Goal: Task Accomplishment & Management: Manage account settings

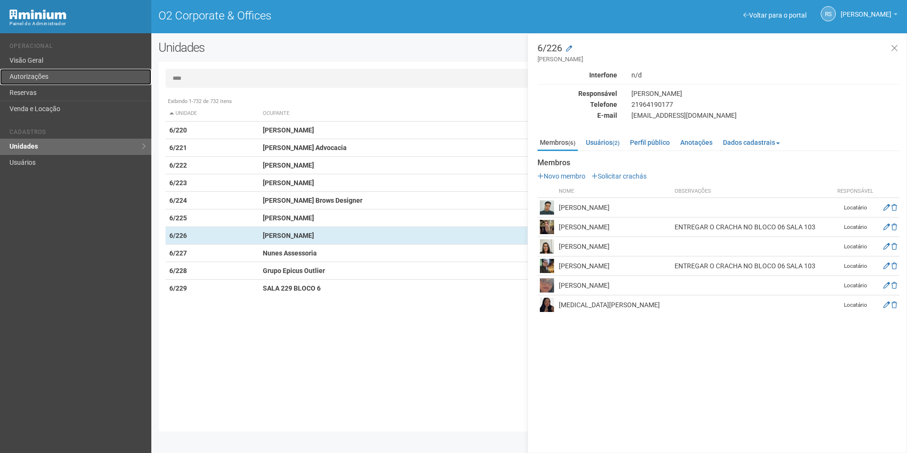
click at [38, 76] on link "Autorizações" at bounding box center [75, 77] width 151 height 16
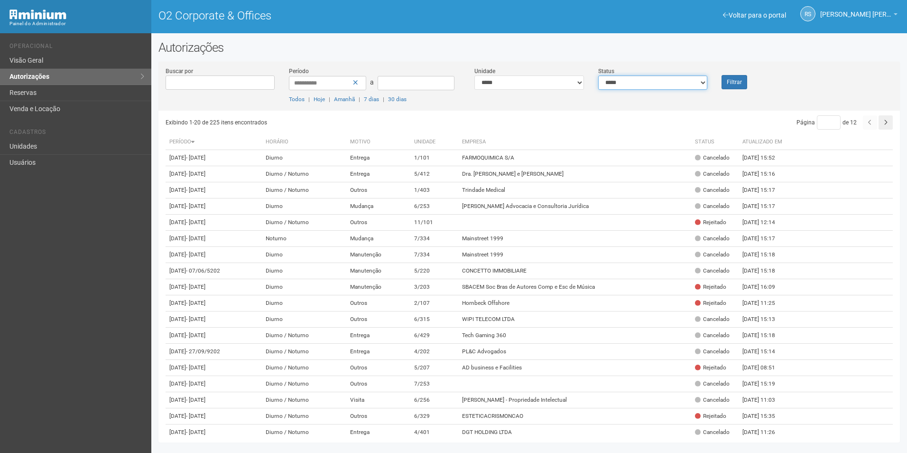
drag, startPoint x: 690, startPoint y: 79, endPoint x: 690, endPoint y: 86, distance: 7.1
click at [690, 79] on select "**********" at bounding box center [653, 82] width 110 height 14
select select "*"
click at [598, 75] on select "**********" at bounding box center [653, 82] width 110 height 14
click at [749, 83] on div "Filtrar" at bounding box center [746, 77] width 62 height 23
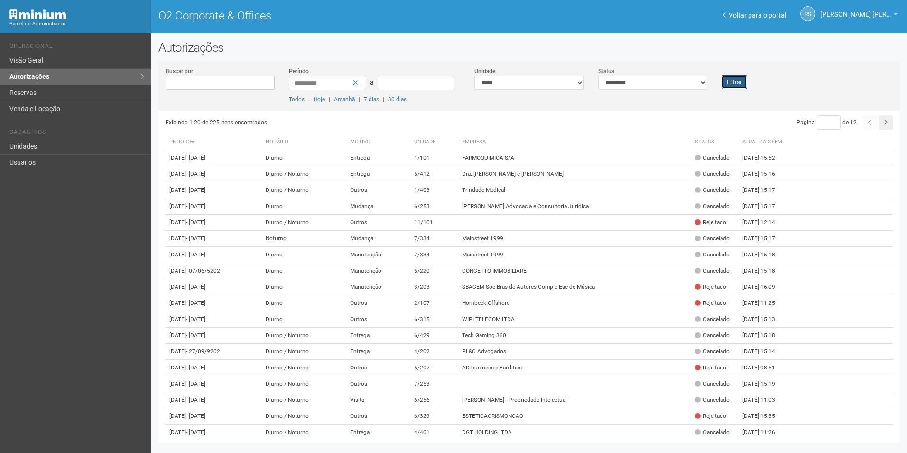
click at [727, 84] on button "Filtrar" at bounding box center [735, 82] width 26 height 14
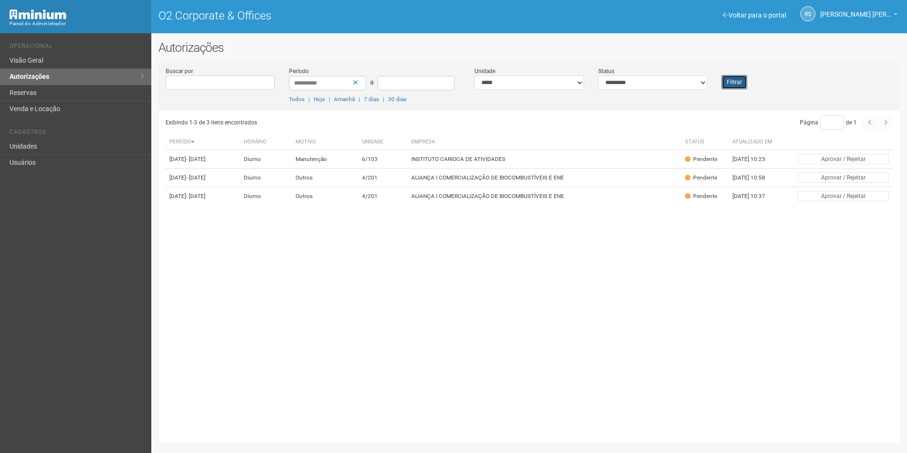
click at [723, 80] on button "Filtrar" at bounding box center [735, 82] width 26 height 14
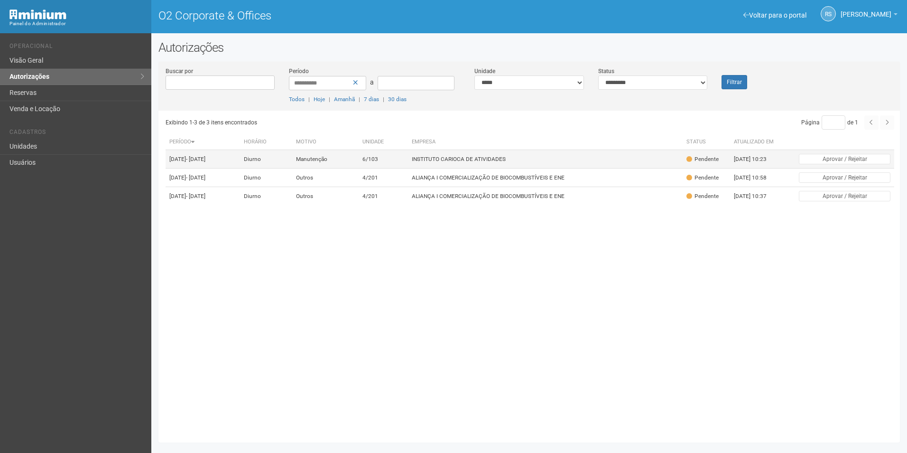
click at [506, 168] on td "INSTITUTO CARIOCA DE ATIVIDADES" at bounding box center [545, 159] width 274 height 19
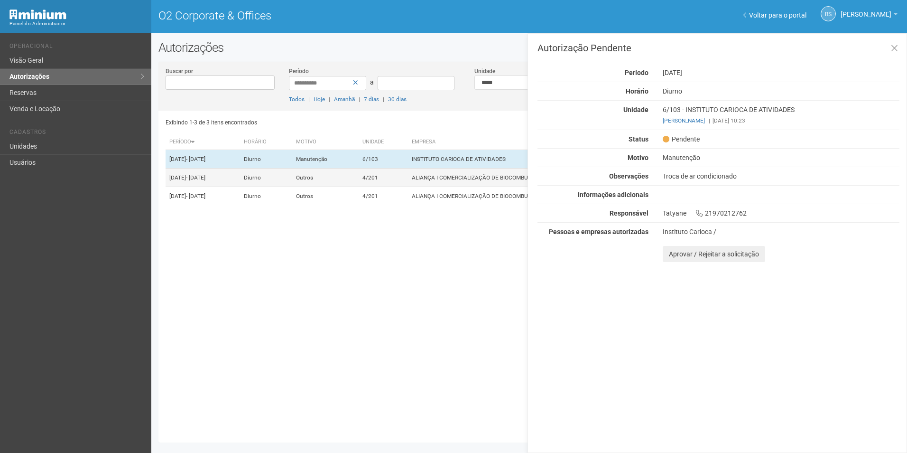
click at [496, 181] on td "ALIANÇA I COMERCIALIZAÇÃO DE BIOCOMBUSTÍVEIS E ENE" at bounding box center [545, 177] width 274 height 19
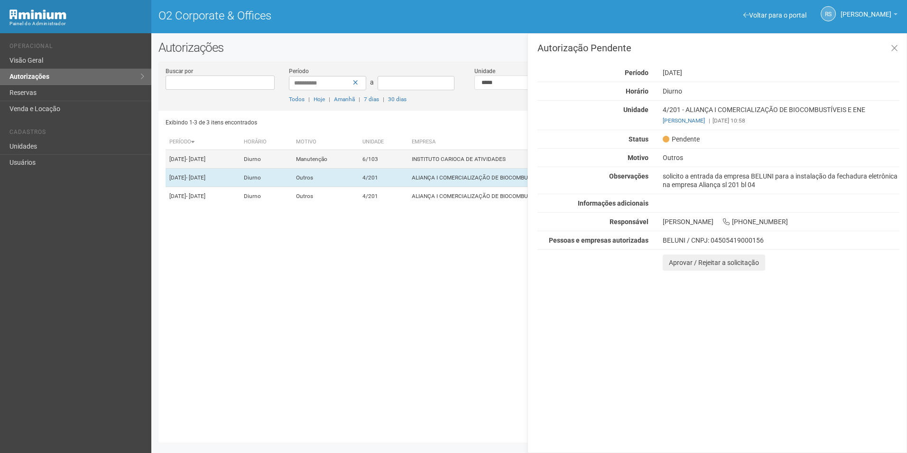
click at [483, 160] on td "INSTITUTO CARIOCA DE ATIVIDADES" at bounding box center [545, 159] width 274 height 19
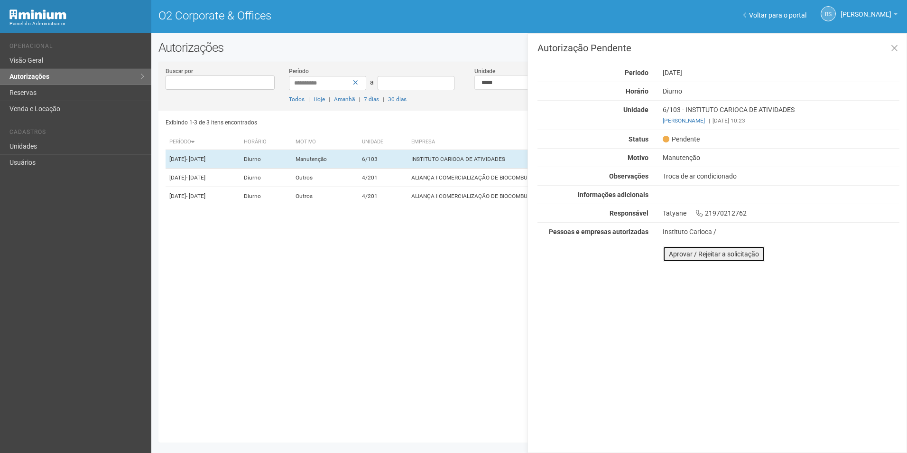
click at [676, 250] on button "Aprovar / Rejeitar a solicitação" at bounding box center [714, 254] width 103 height 16
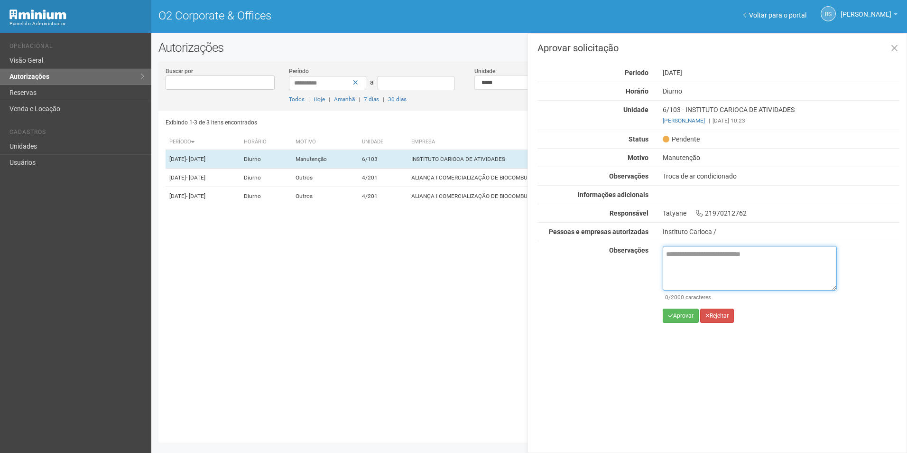
click at [698, 275] on textarea at bounding box center [750, 268] width 174 height 45
paste textarea "**********"
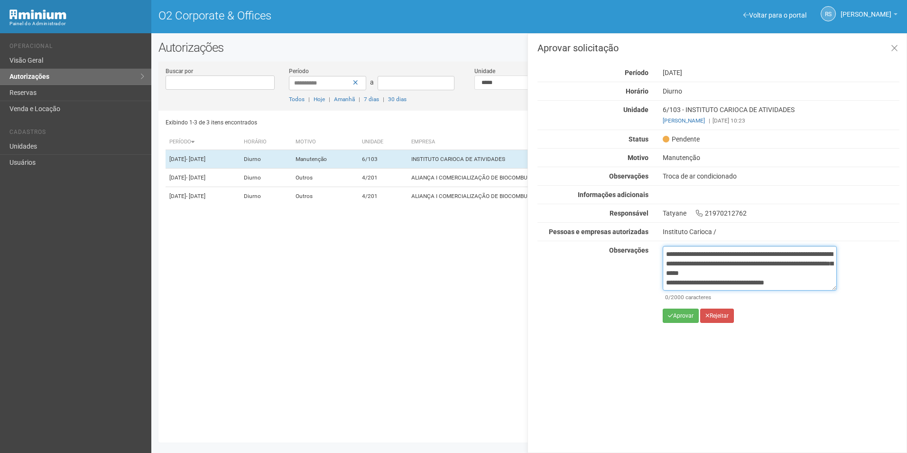
scroll to position [34, 0]
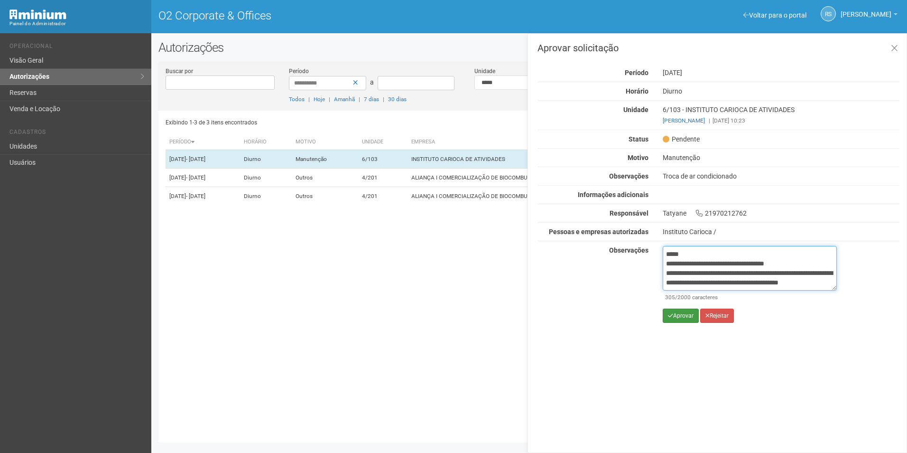
type textarea "**********"
click at [686, 315] on button "Aprovar" at bounding box center [681, 315] width 36 height 14
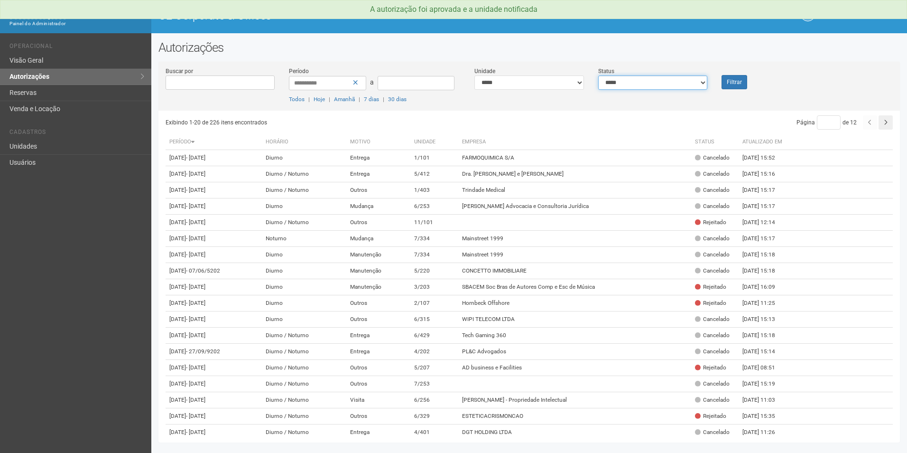
click at [666, 83] on select "**********" at bounding box center [653, 82] width 110 height 14
select select "*"
click at [598, 75] on select "**********" at bounding box center [653, 82] width 110 height 14
drag, startPoint x: 727, startPoint y: 75, endPoint x: 735, endPoint y: 77, distance: 8.8
click at [727, 75] on button "Filtrar" at bounding box center [735, 82] width 26 height 14
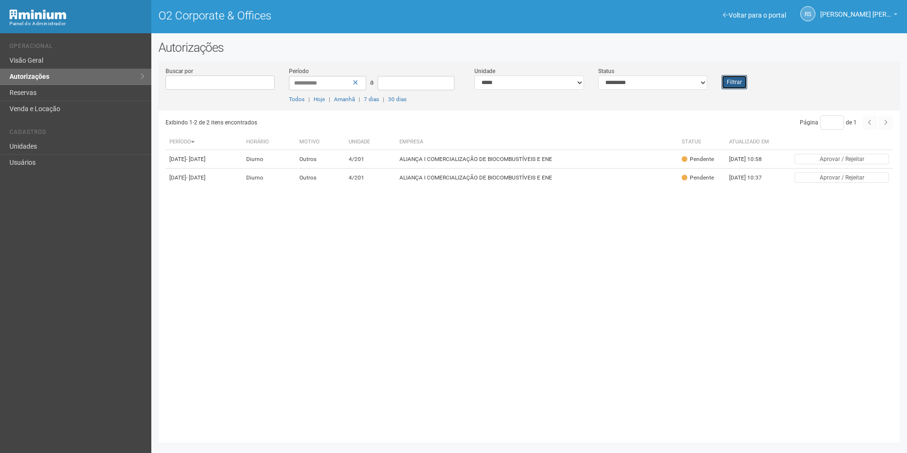
click at [737, 76] on button "Filtrar" at bounding box center [735, 82] width 26 height 14
click at [734, 84] on button "Filtrar" at bounding box center [735, 82] width 26 height 14
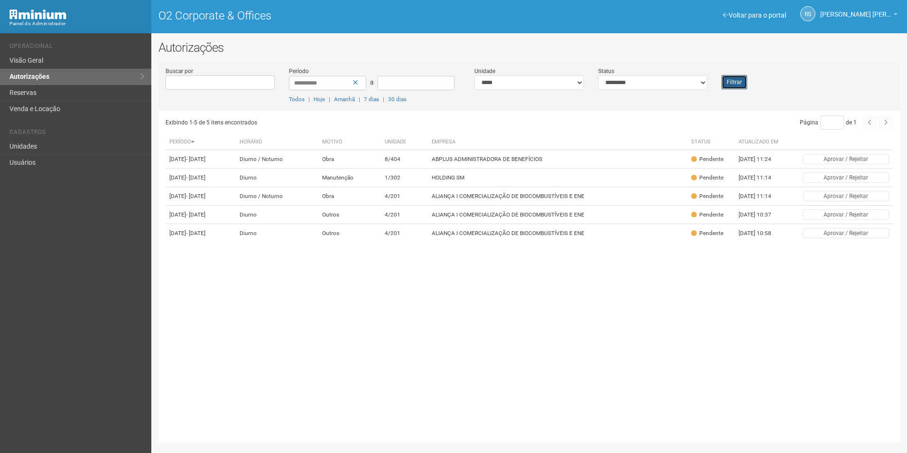
click at [739, 84] on button "Filtrar" at bounding box center [735, 82] width 26 height 14
click at [859, 393] on div "Exibindo 1-5 de 5 itens encontrados Página * de 1 Período Horário Motivo Unidad…" at bounding box center [533, 273] width 735 height 325
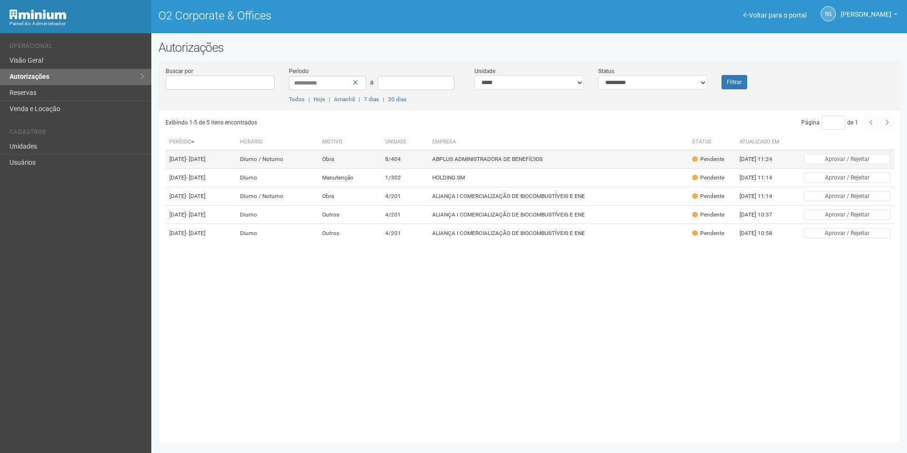
click at [484, 155] on td "ABPLUS ADMINISTRADORA DE BENEFÍCIOS" at bounding box center [559, 159] width 260 height 19
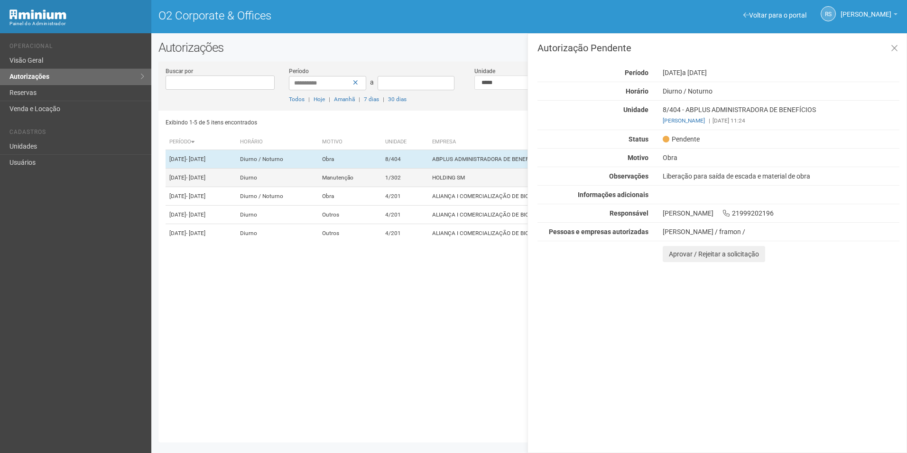
click at [463, 184] on td "HOLDING SM" at bounding box center [559, 177] width 260 height 19
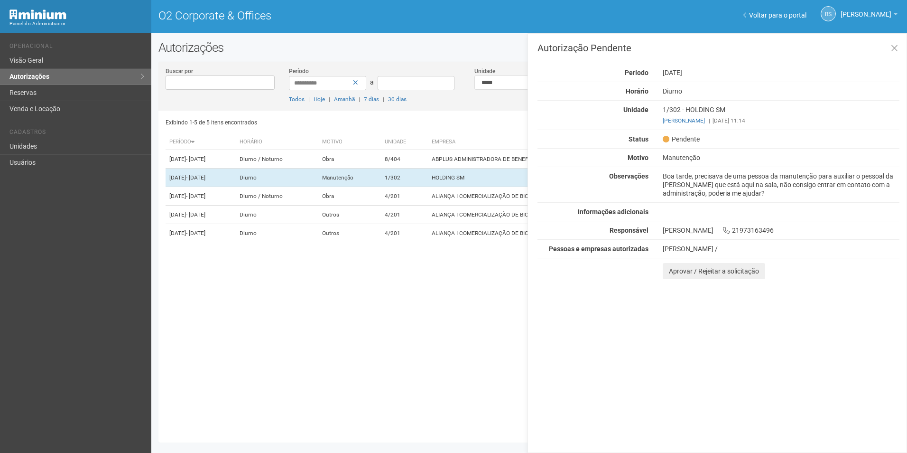
click at [810, 351] on div "Autorização Pendente Período 04/09/2025 Horário Diurno Unidade 1/302 - HOLDING …" at bounding box center [718, 243] width 380 height 420
click at [900, 52] on button at bounding box center [894, 48] width 19 height 20
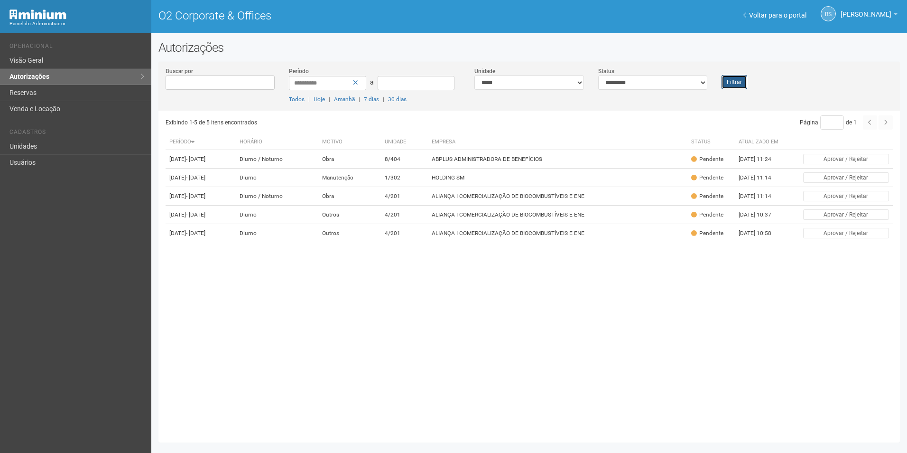
click at [738, 88] on button "Filtrar" at bounding box center [735, 82] width 26 height 14
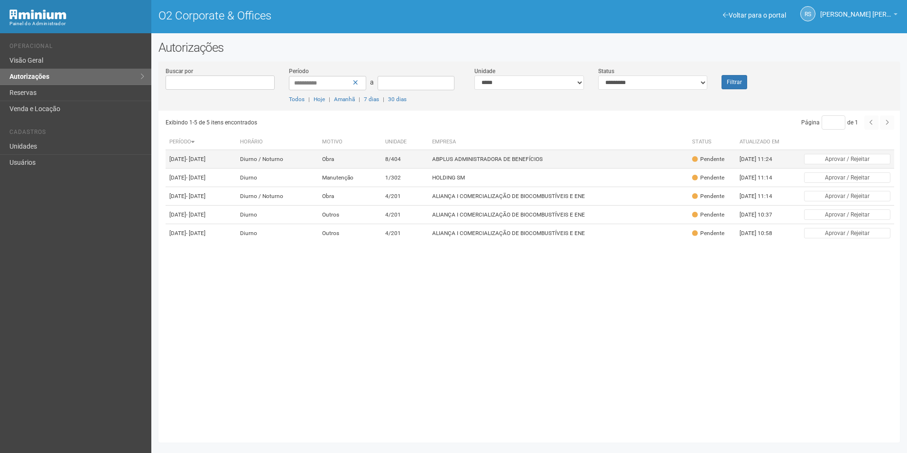
click at [498, 164] on td "ABPLUS ADMINISTRADORA DE BENEFÍCIOS" at bounding box center [559, 159] width 260 height 19
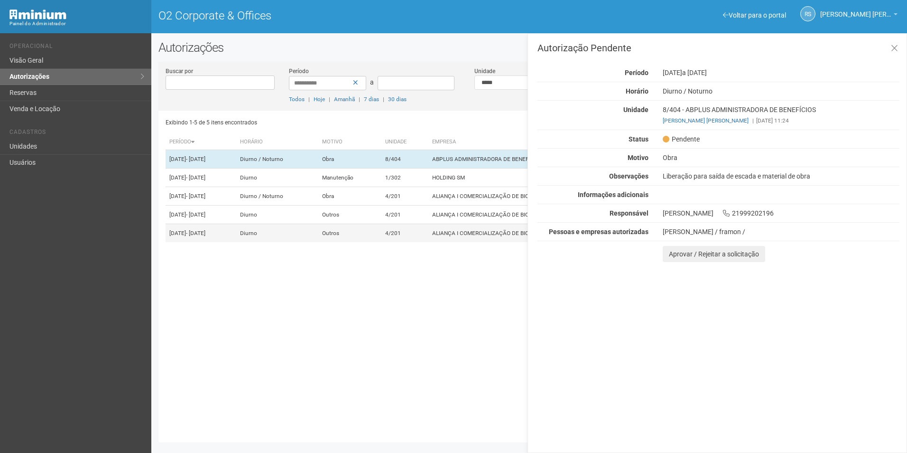
click at [480, 243] on td "ALIANÇA I COMERCIALIZAÇÃO DE BIOCOMBUSTÍVEIS E ENE" at bounding box center [559, 233] width 260 height 19
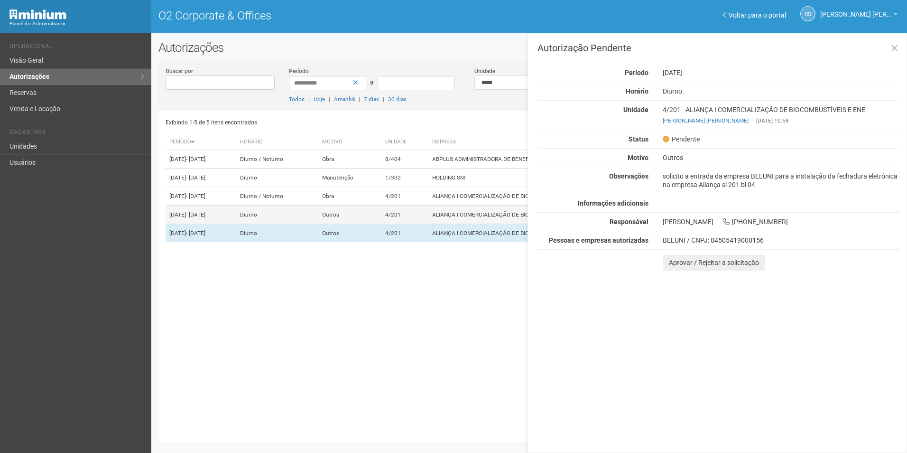
click at [480, 224] on td "ALIANÇA I COMERCIALIZAÇÃO DE BIOCOMBUSTÍVEIS E ENE" at bounding box center [559, 215] width 260 height 19
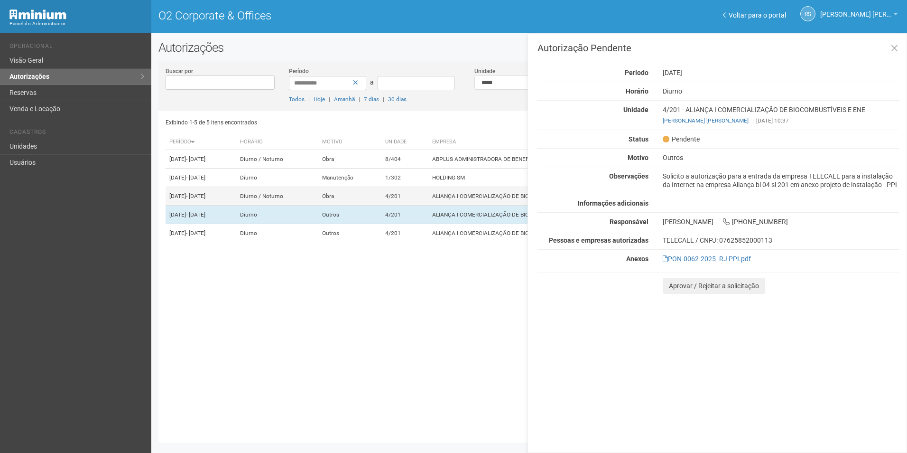
click at [478, 206] on td "ALIANÇA I COMERCIALIZAÇÃO DE BIOCOMBUSTÍVEIS E ENE" at bounding box center [559, 196] width 260 height 19
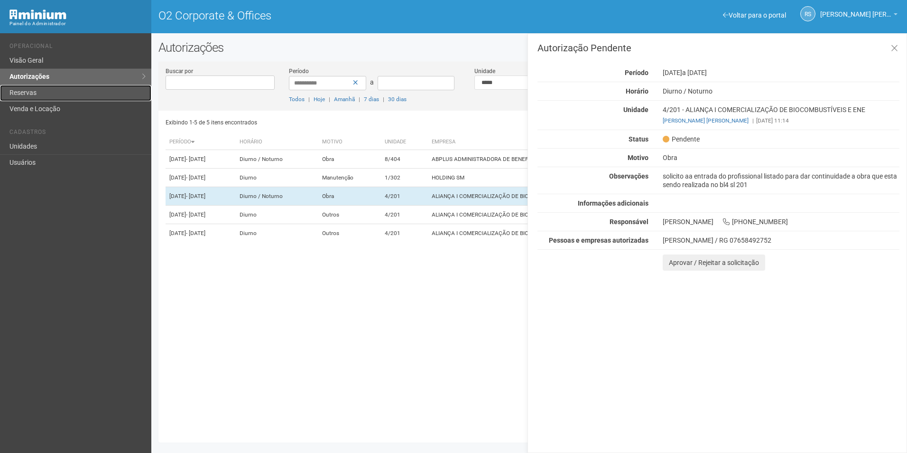
click at [48, 93] on link "Reservas" at bounding box center [75, 93] width 151 height 16
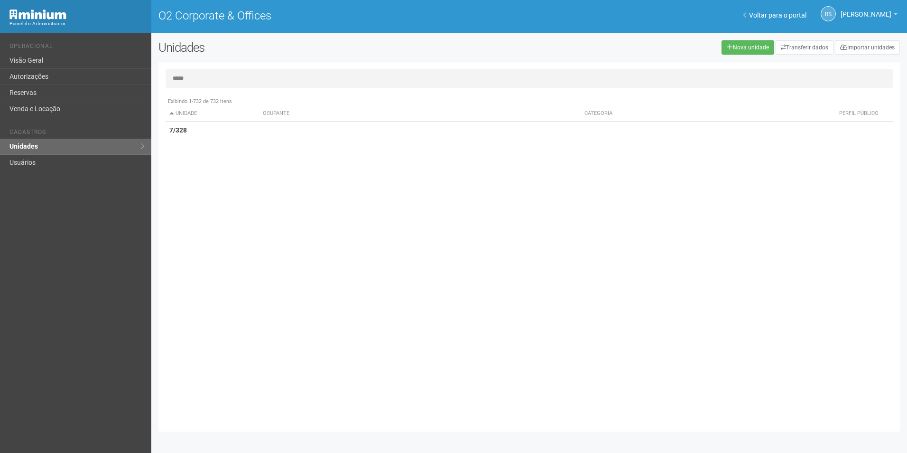
type input "*****"
click at [208, 147] on div "Exibindo 1-732 de 732 itens Unidade Ocupante Categoria Perfil público 1/101 FAR…" at bounding box center [533, 259] width 735 height 332
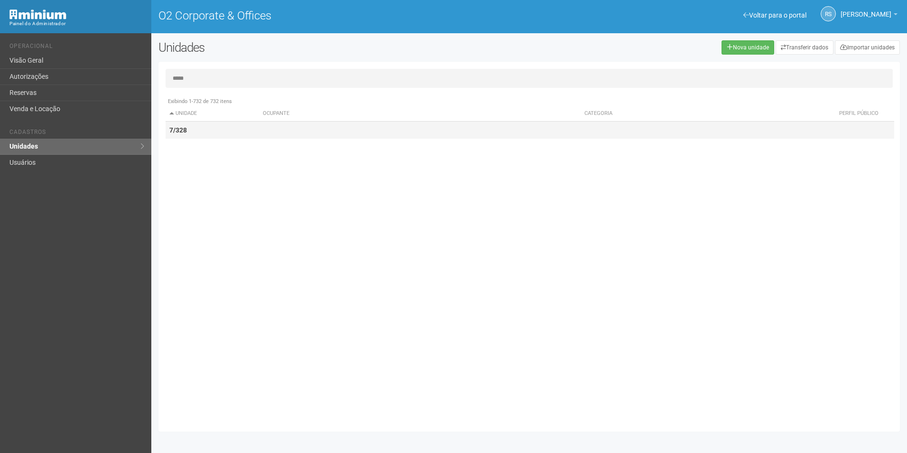
click at [209, 137] on td "7/328" at bounding box center [213, 131] width 94 height 18
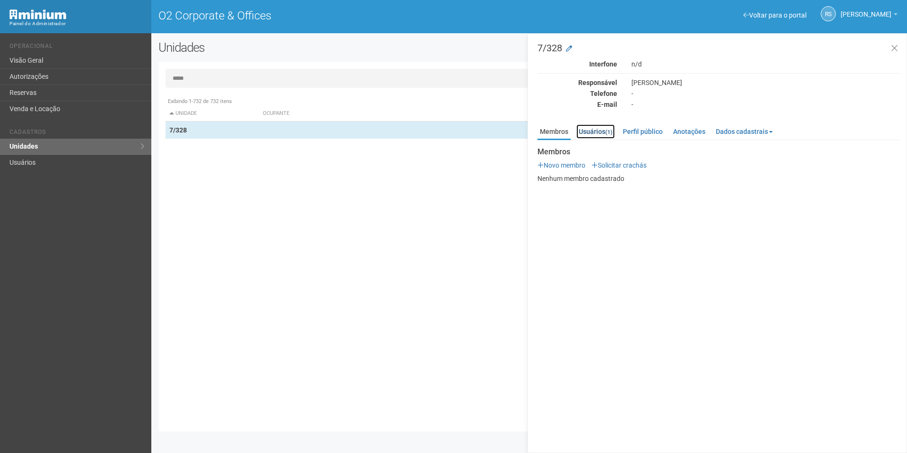
click at [591, 136] on link "Usuários (1)" at bounding box center [596, 131] width 38 height 14
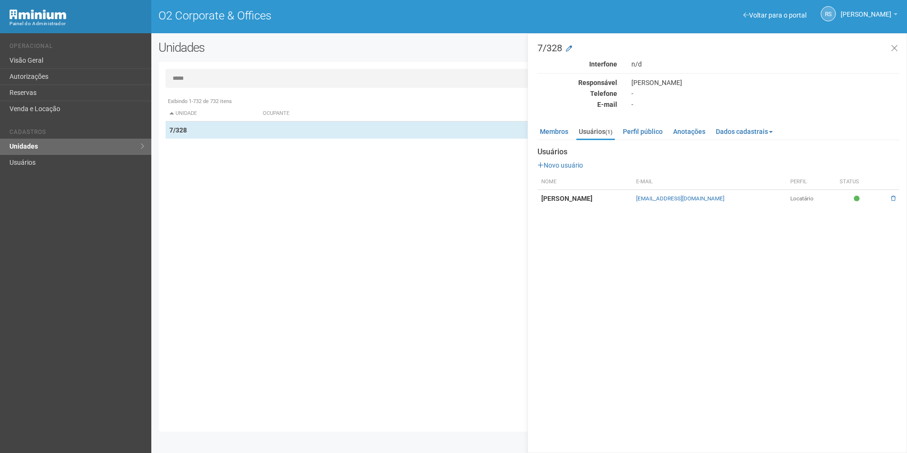
drag, startPoint x: 697, startPoint y: 82, endPoint x: 645, endPoint y: 84, distance: 51.8
click at [645, 84] on div "PATRICIA GHERMANDI" at bounding box center [766, 82] width 282 height 9
drag, startPoint x: 645, startPoint y: 84, endPoint x: 634, endPoint y: 84, distance: 11.9
click at [634, 84] on div "PATRICIA GHERMANDI" at bounding box center [766, 82] width 282 height 9
click at [634, 81] on div "PATRICIA GHERMANDI" at bounding box center [766, 82] width 282 height 9
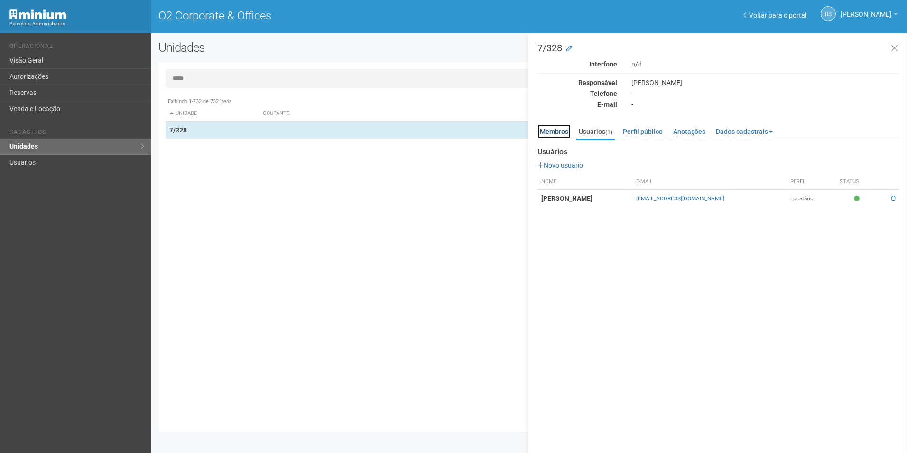
click at [549, 135] on link "Membros" at bounding box center [554, 131] width 33 height 14
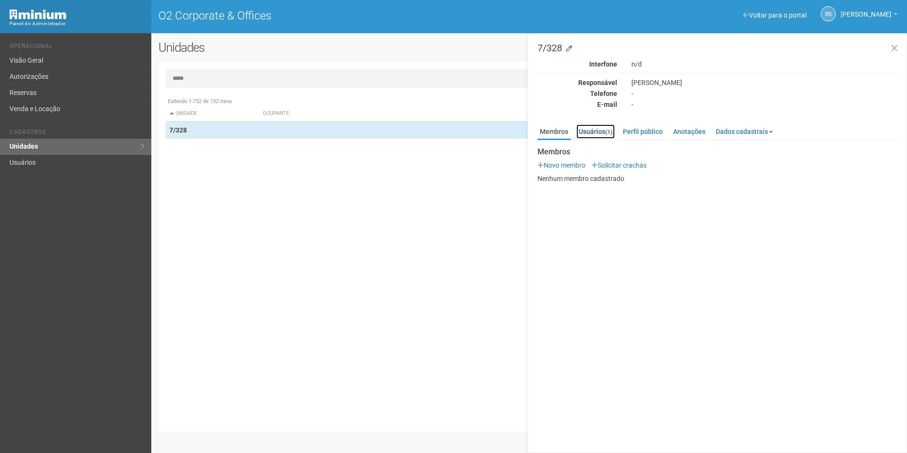
click at [603, 136] on link "Usuários (1)" at bounding box center [596, 131] width 38 height 14
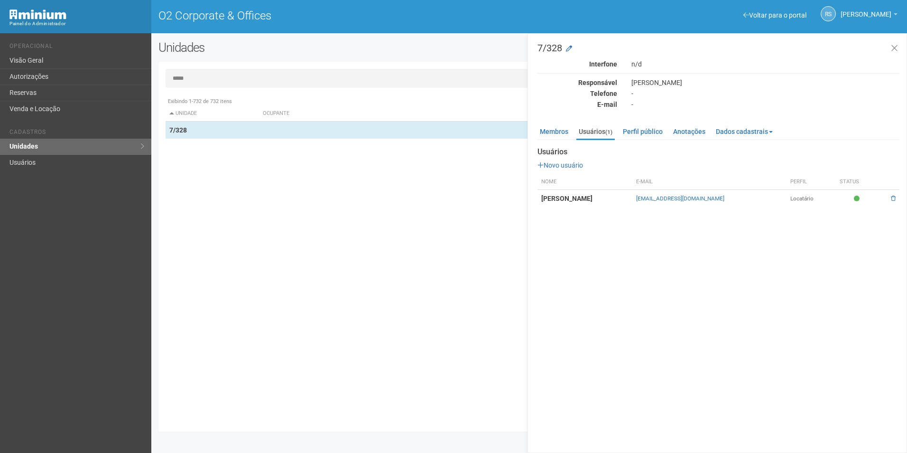
click at [906, 44] on div "7/328 Interfone n/d Responsável PATRICIA GHERMANDI Telefone - E-mail - Membros …" at bounding box center [718, 243] width 380 height 420
click at [899, 46] on button at bounding box center [894, 48] width 19 height 20
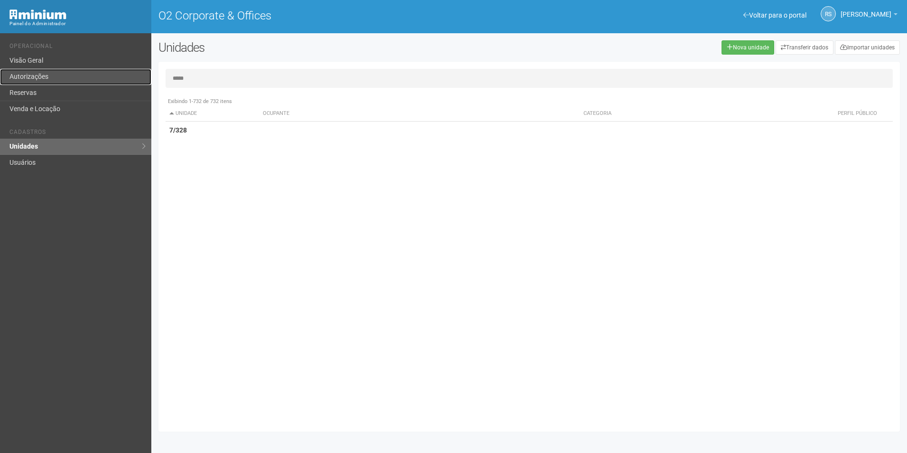
click at [45, 79] on link "Autorizações" at bounding box center [75, 77] width 151 height 16
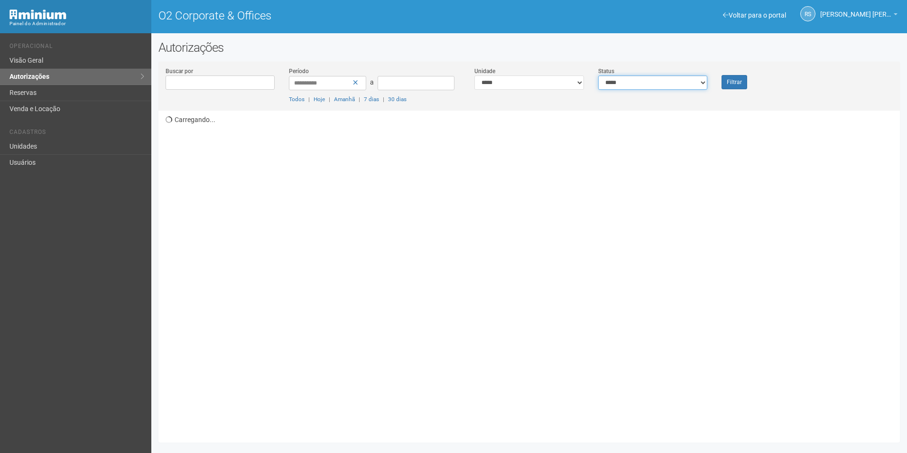
drag, startPoint x: 672, startPoint y: 82, endPoint x: 656, endPoint y: 88, distance: 16.8
click at [672, 82] on select "**********" at bounding box center [653, 82] width 110 height 14
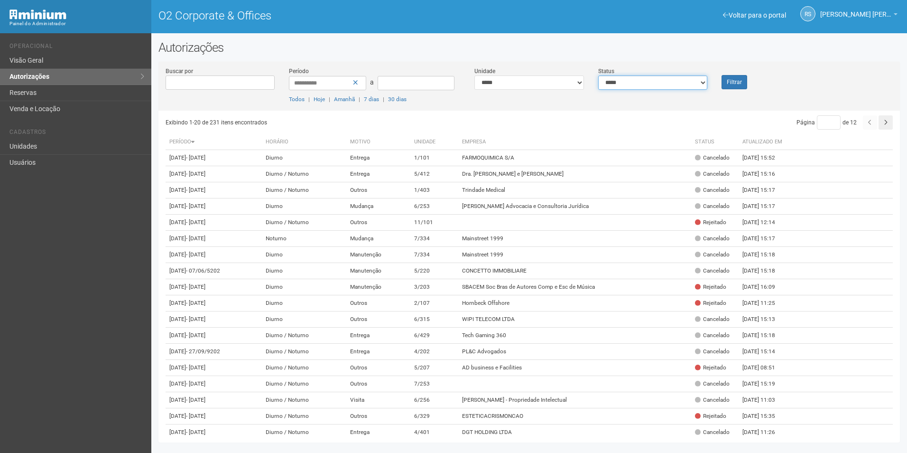
select select "*"
click at [598, 75] on select "**********" at bounding box center [653, 82] width 110 height 14
click at [742, 80] on button "Filtrar" at bounding box center [735, 82] width 26 height 14
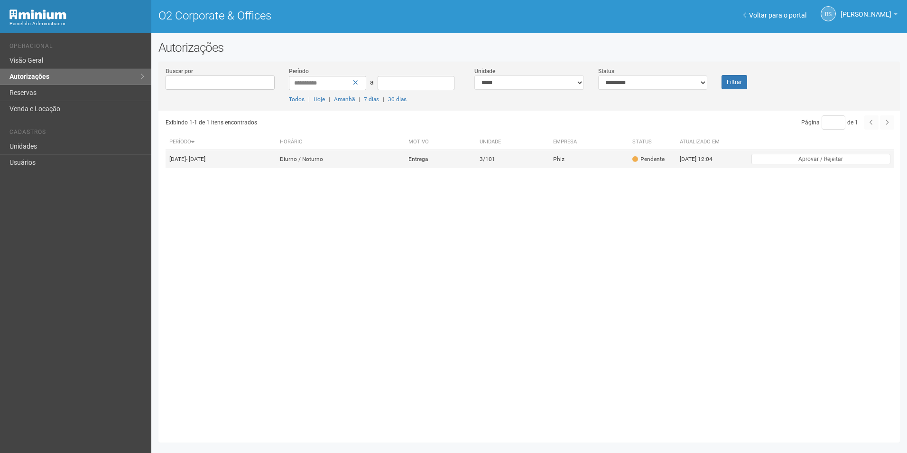
click at [405, 156] on td "Diurno / Noturno" at bounding box center [340, 159] width 129 height 19
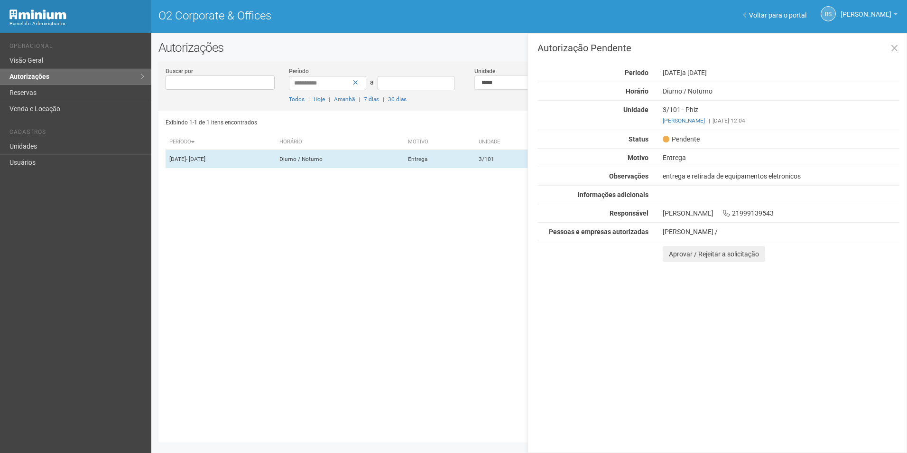
click at [839, 320] on div "Autorização Pendente Período [DATE] a [DATE] [GEOGRAPHIC_DATA] [GEOGRAPHIC_DATA…" at bounding box center [718, 243] width 380 height 420
click at [680, 253] on button "Aprovar / Rejeitar a solicitação" at bounding box center [714, 254] width 103 height 16
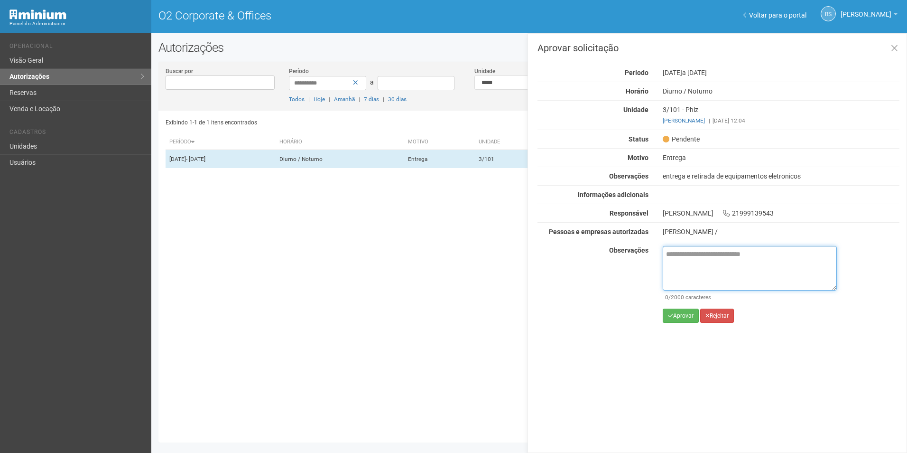
click at [723, 265] on textarea at bounding box center [750, 268] width 174 height 45
paste textarea "**********"
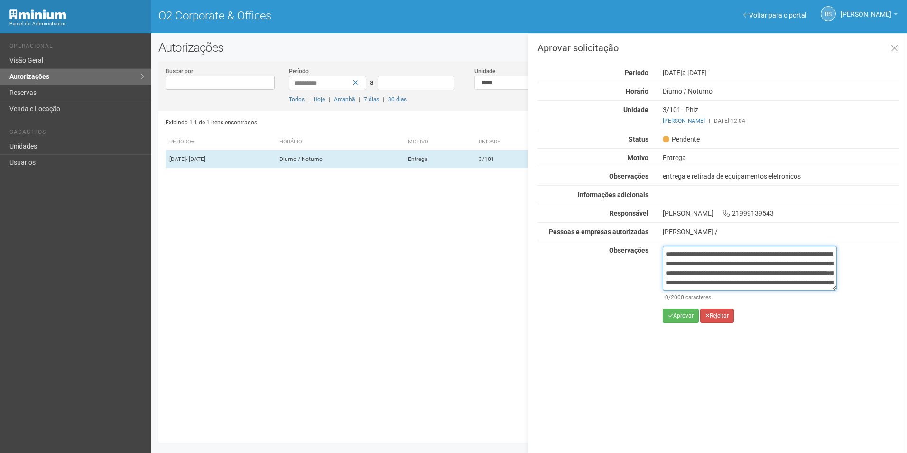
scroll to position [63, 0]
type textarea "**********"
click at [676, 314] on button "Aprovar" at bounding box center [681, 315] width 36 height 14
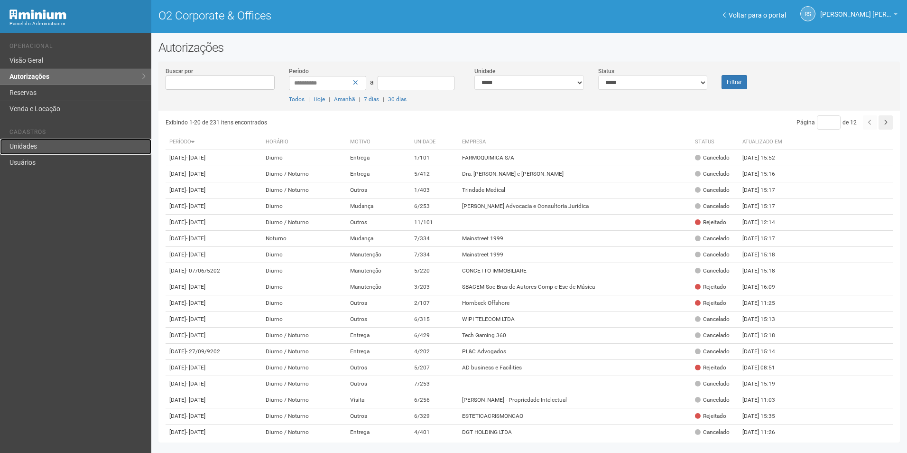
click at [43, 144] on link "Unidades" at bounding box center [75, 147] width 151 height 16
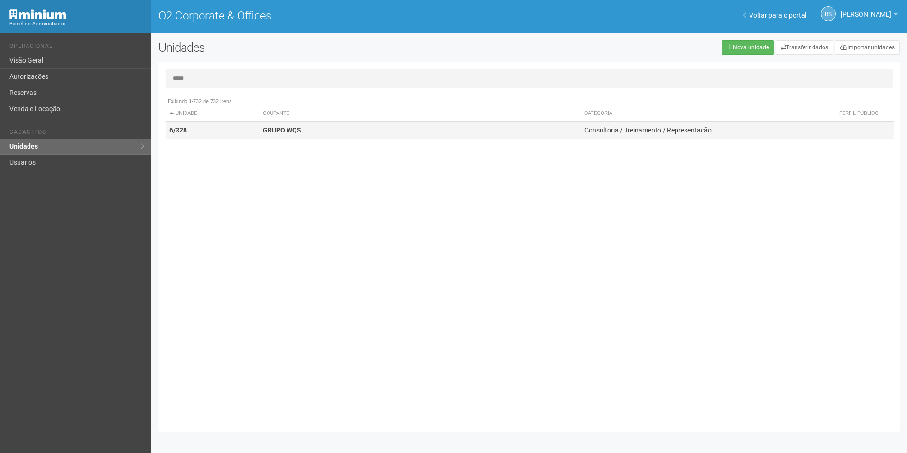
click at [310, 128] on td "GRUPO WQS" at bounding box center [420, 131] width 322 height 18
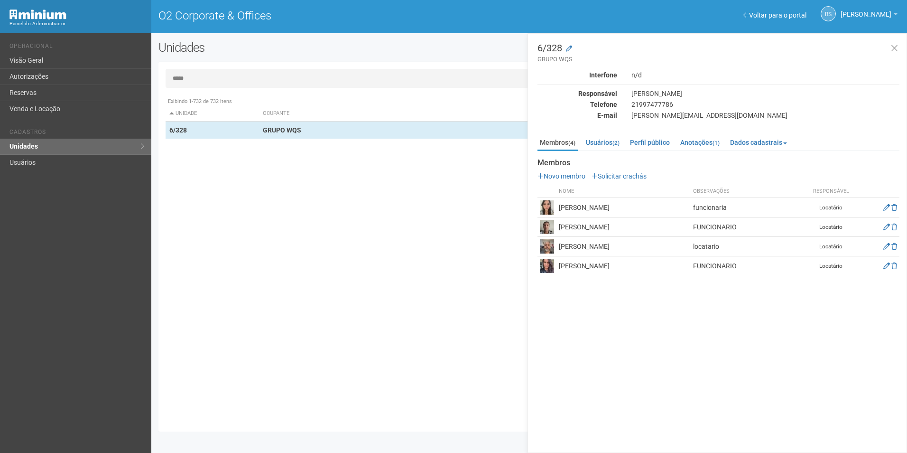
click at [220, 75] on input "*****" at bounding box center [530, 78] width 728 height 19
drag, startPoint x: 176, startPoint y: 77, endPoint x: 126, endPoint y: 80, distance: 50.4
click at [126, 80] on div "Voltar para o portal Operacional Visão Geral Autorizações Reservas Venda e Loca…" at bounding box center [453, 243] width 907 height 420
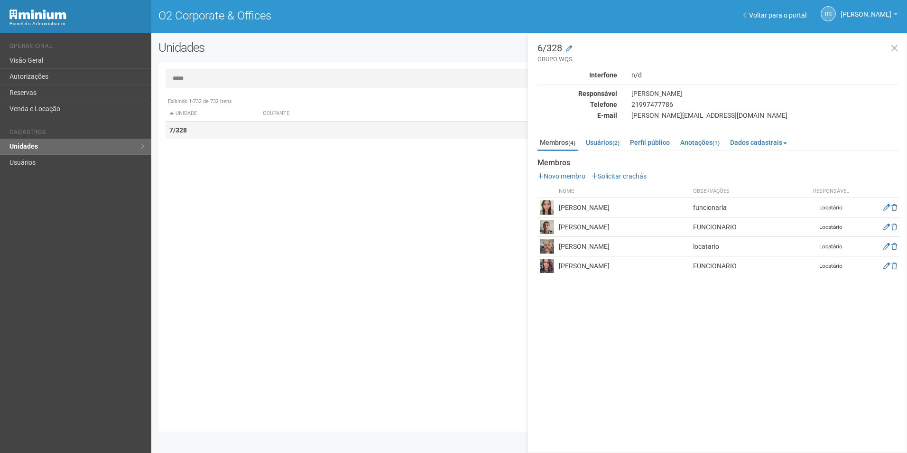
type input "*****"
click at [204, 132] on td "7/328" at bounding box center [213, 131] width 94 height 18
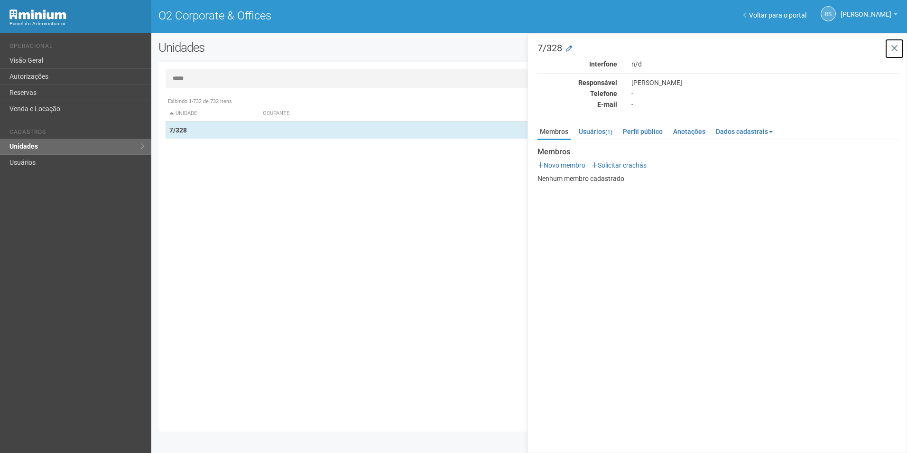
click at [902, 45] on button at bounding box center [894, 48] width 19 height 20
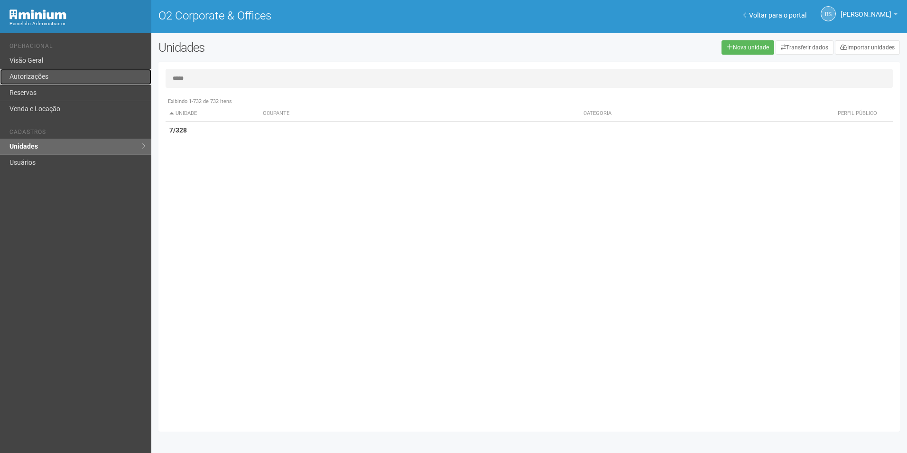
click at [43, 79] on link "Autorizações" at bounding box center [75, 77] width 151 height 16
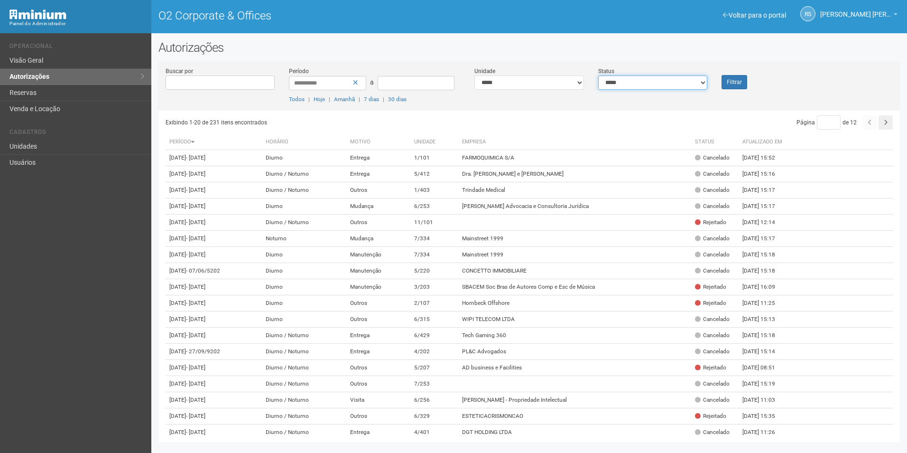
click at [675, 79] on select "**********" at bounding box center [653, 82] width 110 height 14
select select "*"
click at [598, 75] on select "**********" at bounding box center [653, 82] width 110 height 14
click at [740, 77] on button "Filtrar" at bounding box center [735, 82] width 26 height 14
